Goal: Task Accomplishment & Management: Complete application form

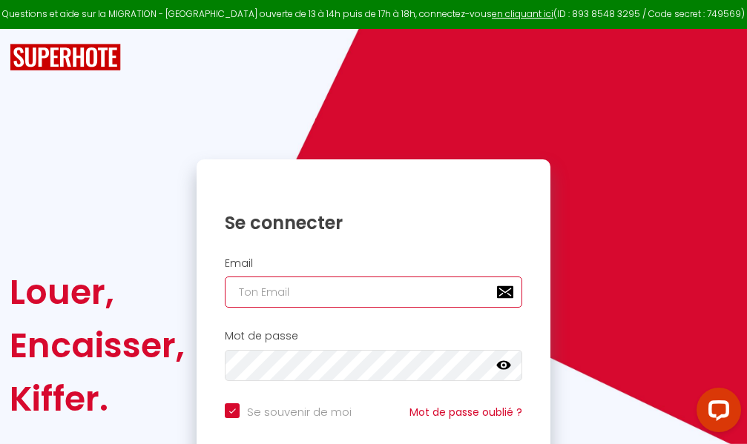
click at [374, 294] on input "email" at bounding box center [373, 292] width 297 height 31
type input "m"
checkbox input "true"
type input "ma"
checkbox input "true"
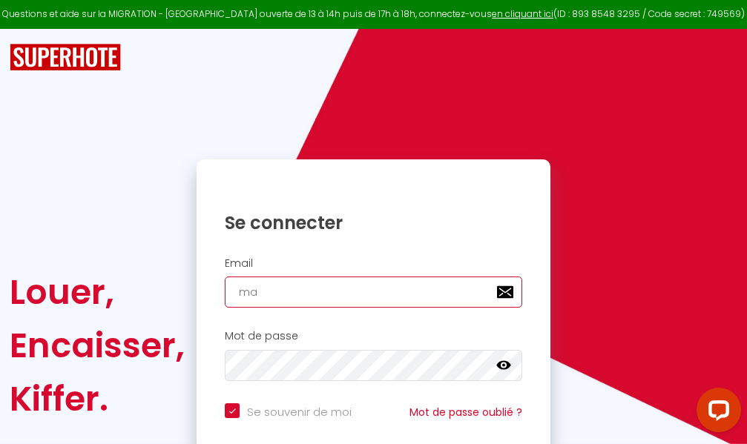
type input "mar"
checkbox input "true"
type input "marc"
checkbox input "true"
type input "marcd"
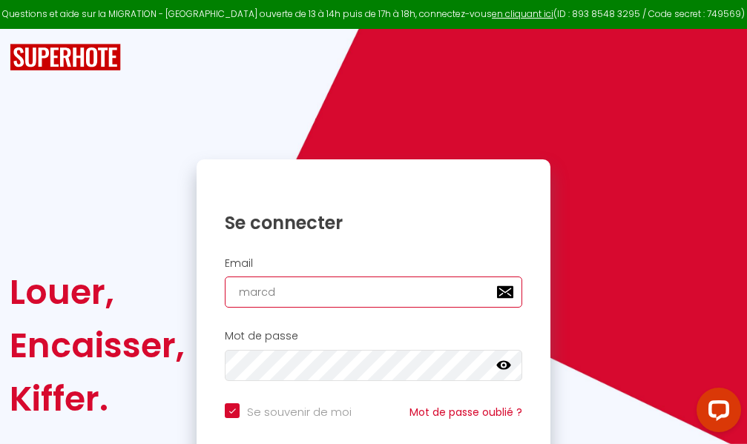
checkbox input "true"
type input "marcdp"
checkbox input "true"
type input "marcdpo"
checkbox input "true"
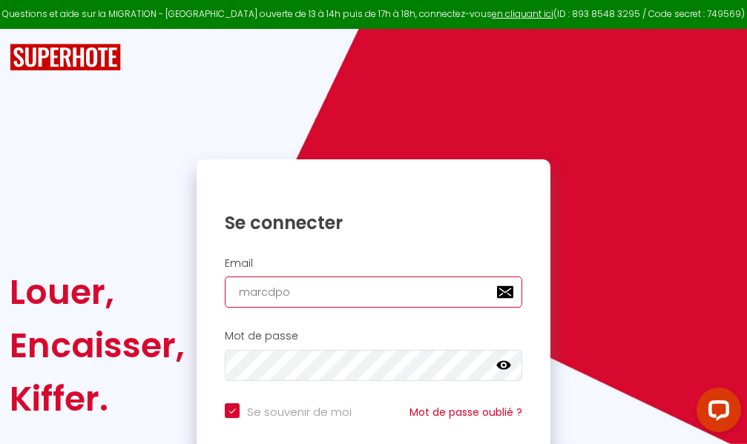
type input "marcdpoz"
checkbox input "true"
type input "marcdpoz."
checkbox input "true"
type input "marcdpoz.l"
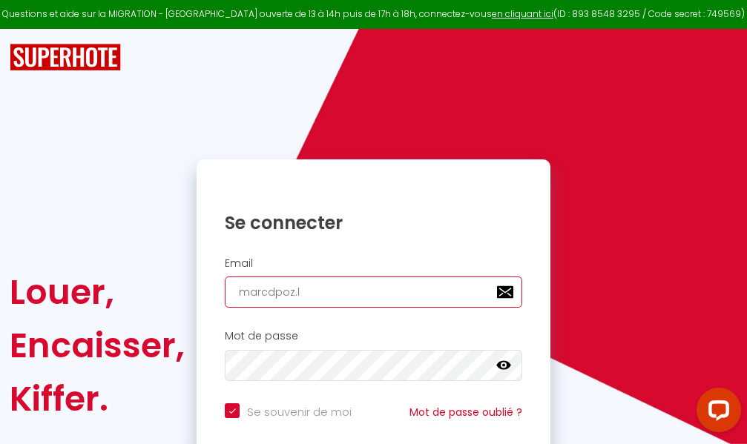
checkbox input "true"
type input "marcdpoz.lo"
checkbox input "true"
type input "marcdpoz.loc"
checkbox input "true"
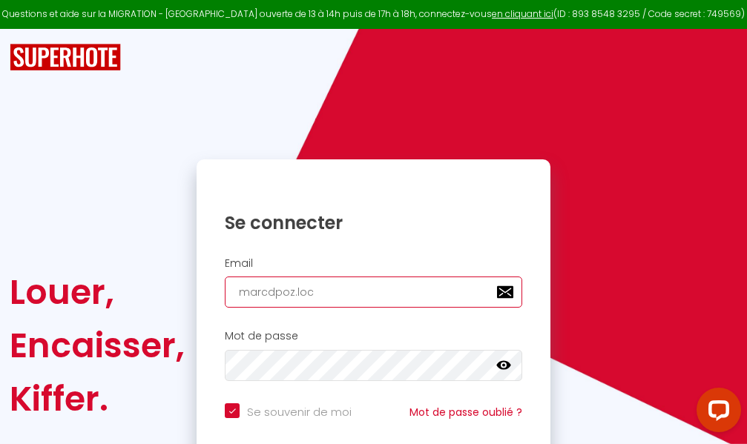
type input "marcdpoz.loca"
checkbox input "true"
type input "marcdpoz.locat"
checkbox input "true"
type input "marcdpoz.locati"
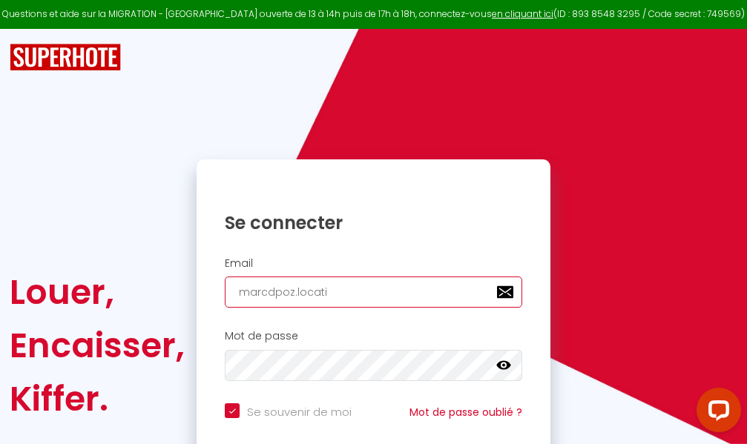
checkbox input "true"
type input "marcdpoz.locatio"
checkbox input "true"
type input "marcdpoz.location"
checkbox input "true"
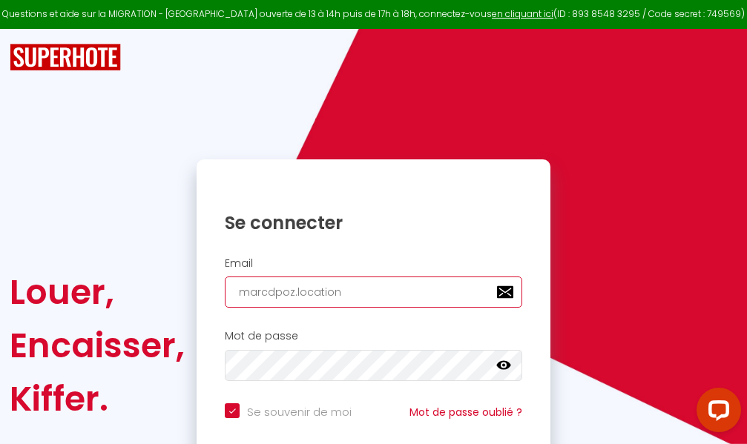
type input "marcdpoz.location@"
checkbox input "true"
type input "marcdpoz.location@g"
checkbox input "true"
type input "marcdpoz.location@gm"
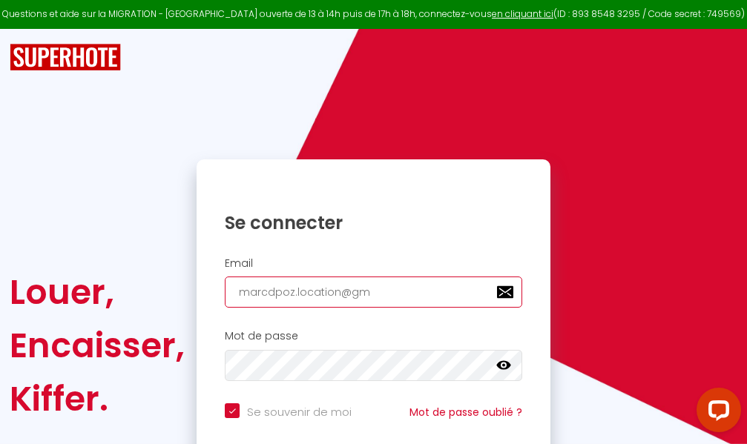
checkbox input "true"
type input "marcdpoz.location@gma"
checkbox input "true"
type input "marcdpoz.location@gmai"
checkbox input "true"
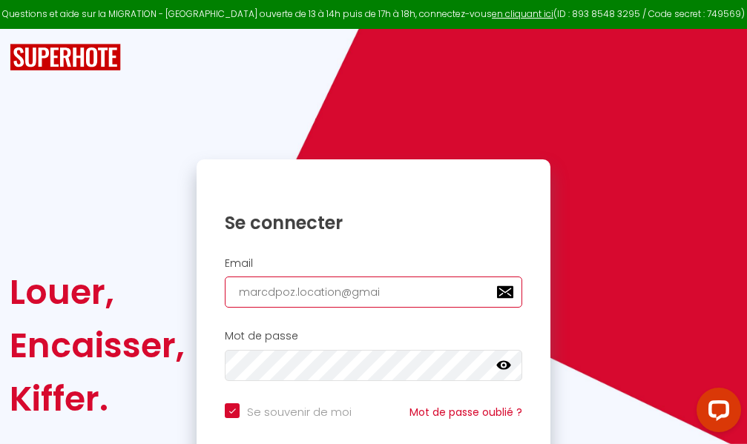
type input "[EMAIL_ADDRESS]"
checkbox input "true"
type input "[EMAIL_ADDRESS]."
checkbox input "true"
type input "marcdpoz.location@gmail.c"
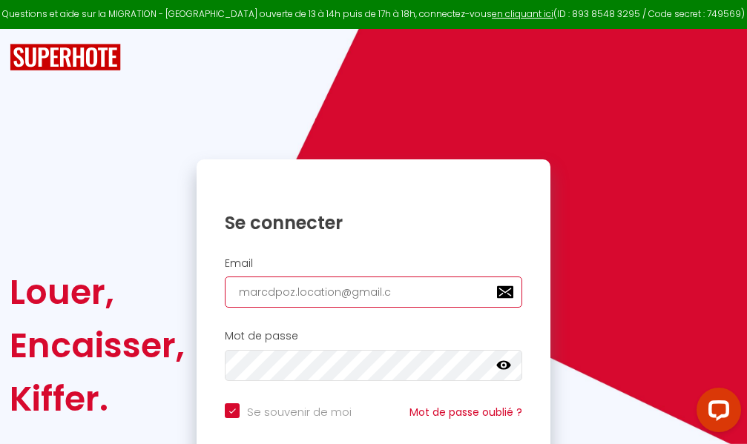
checkbox input "true"
type input "[EMAIL_ADDRESS][DOMAIN_NAME]"
checkbox input "true"
type input "[EMAIL_ADDRESS][DOMAIN_NAME]"
checkbox input "true"
